Goal: Find specific page/section: Find specific page/section

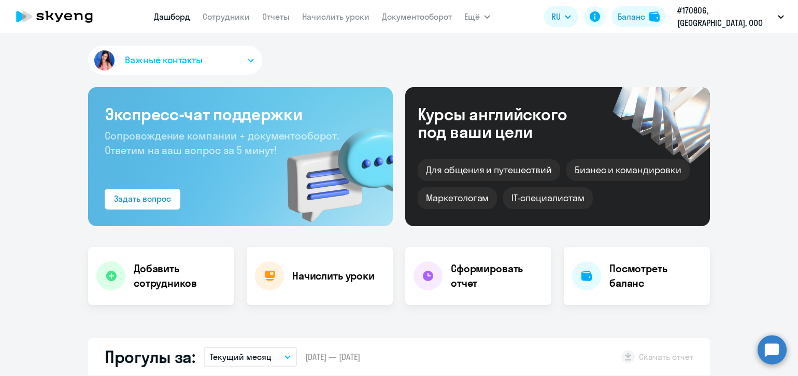
select select "30"
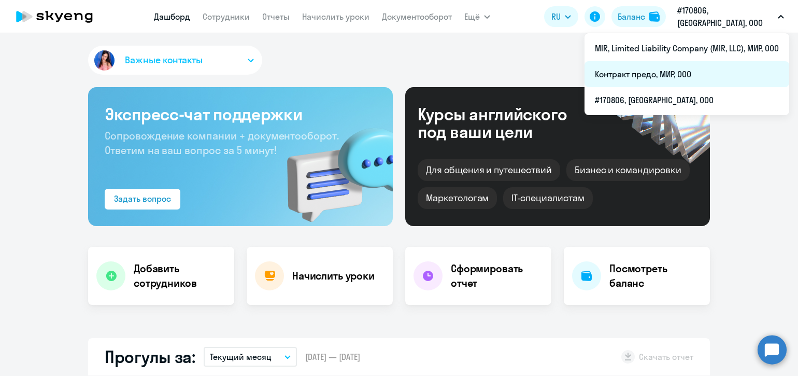
click at [664, 75] on li "Контракт предо, МИР, ООО" at bounding box center [687, 74] width 205 height 26
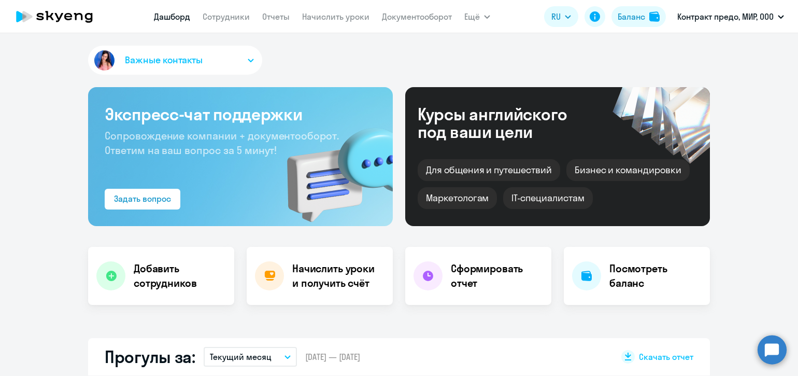
select select "30"
click at [235, 19] on link "Сотрудники" at bounding box center [226, 16] width 47 height 10
select select "30"
